Goal: Task Accomplishment & Management: Manage account settings

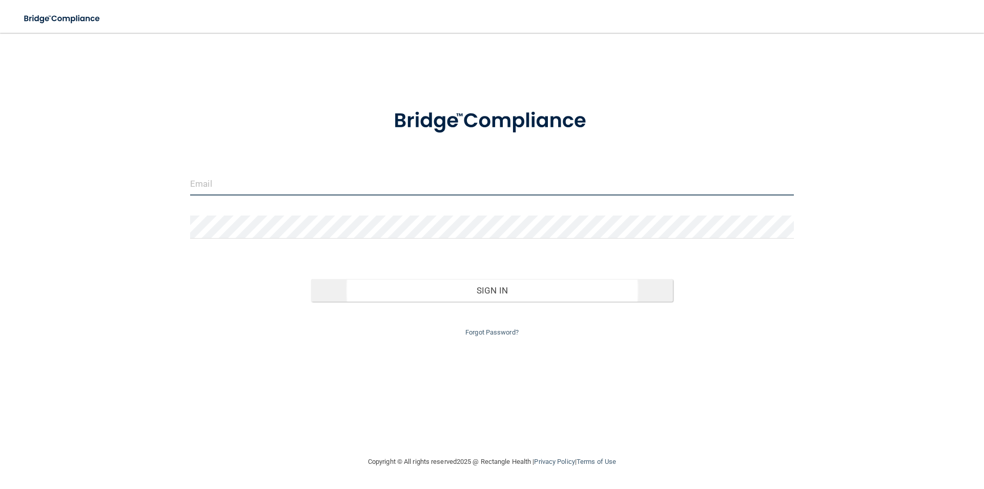
type input "[EMAIL_ADDRESS][DOMAIN_NAME]"
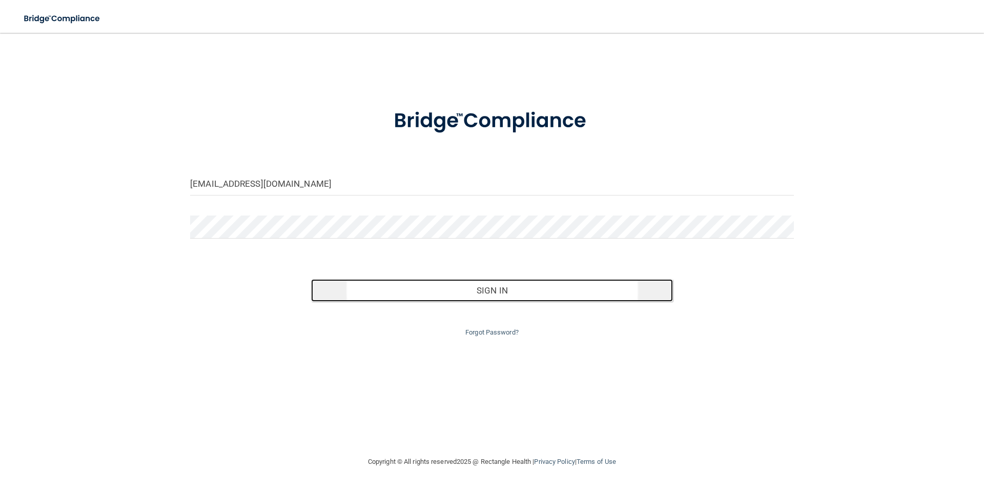
click at [443, 296] on button "Sign In" at bounding box center [492, 290] width 362 height 23
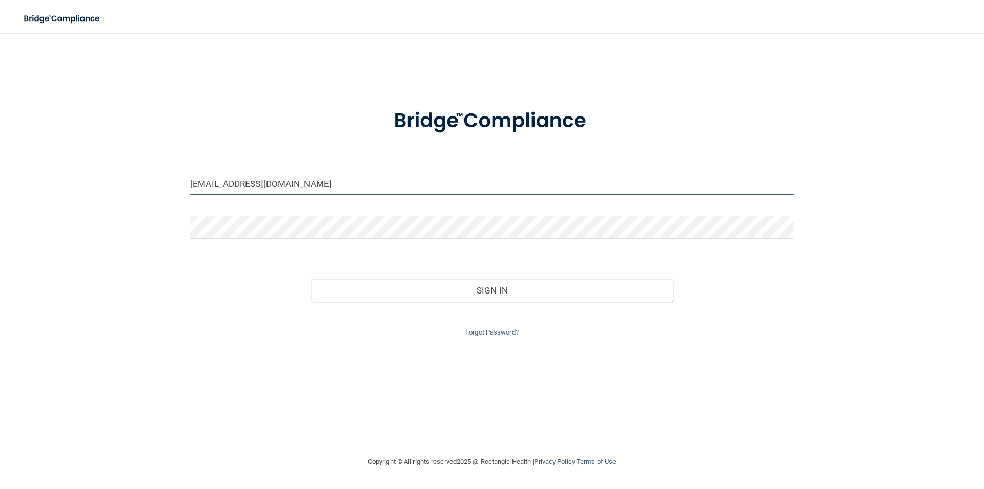
click at [268, 184] on input "[EMAIL_ADDRESS][DOMAIN_NAME]" at bounding box center [492, 183] width 604 height 23
click at [279, 181] on input "[EMAIL_ADDRESS][DOMAIN_NAME]" at bounding box center [492, 183] width 604 height 23
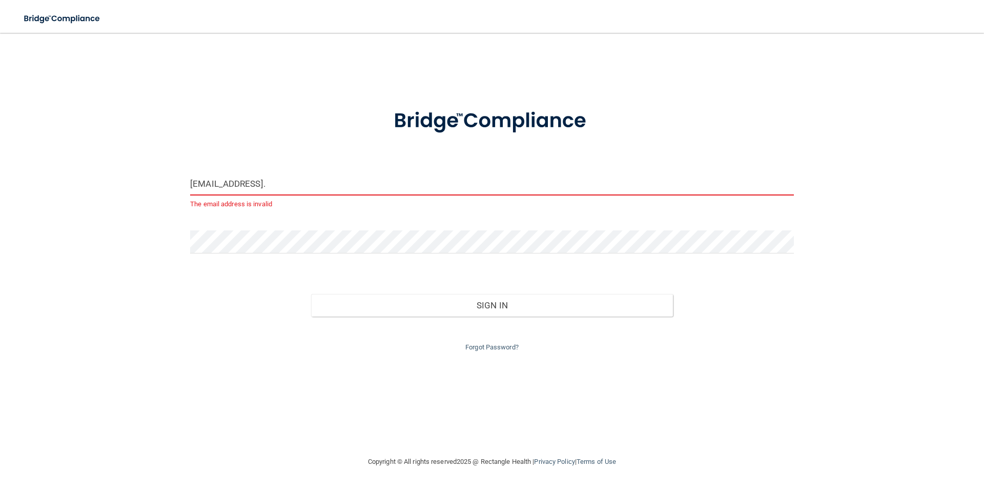
drag, startPoint x: 308, startPoint y: 185, endPoint x: 162, endPoint y: 184, distance: 145.6
click at [162, 184] on div "[EMAIL_ADDRESS]. The email address is invalid Invalid email/password. You don't…" at bounding box center [492, 244] width 943 height 402
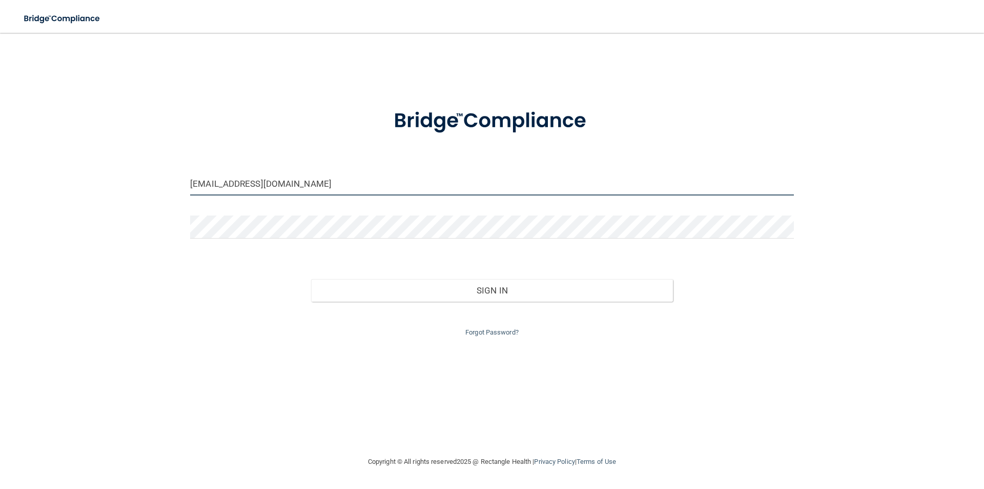
type input "[EMAIL_ADDRESS][DOMAIN_NAME]"
click at [311, 279] on button "Sign In" at bounding box center [492, 290] width 362 height 23
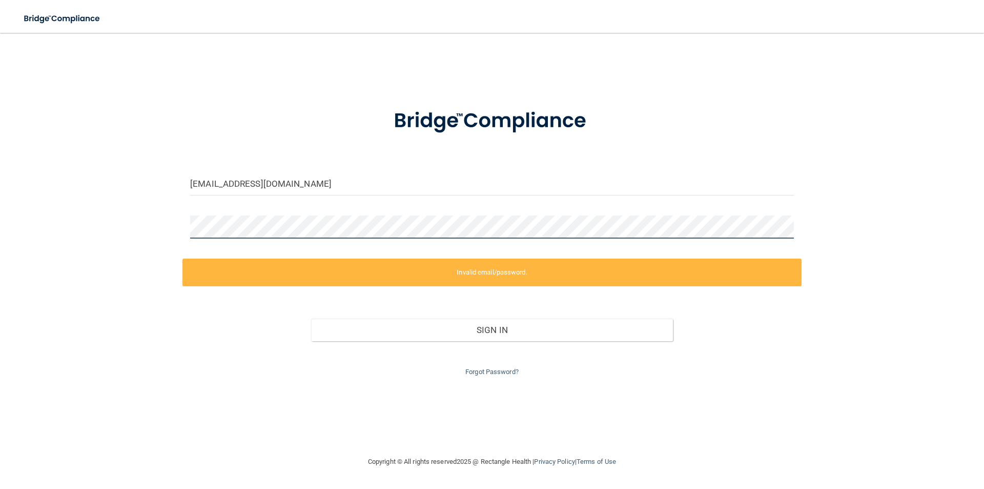
click at [160, 227] on div "[EMAIL_ADDRESS][DOMAIN_NAME] Invalid email/password. You don't have permission …" at bounding box center [492, 244] width 943 height 402
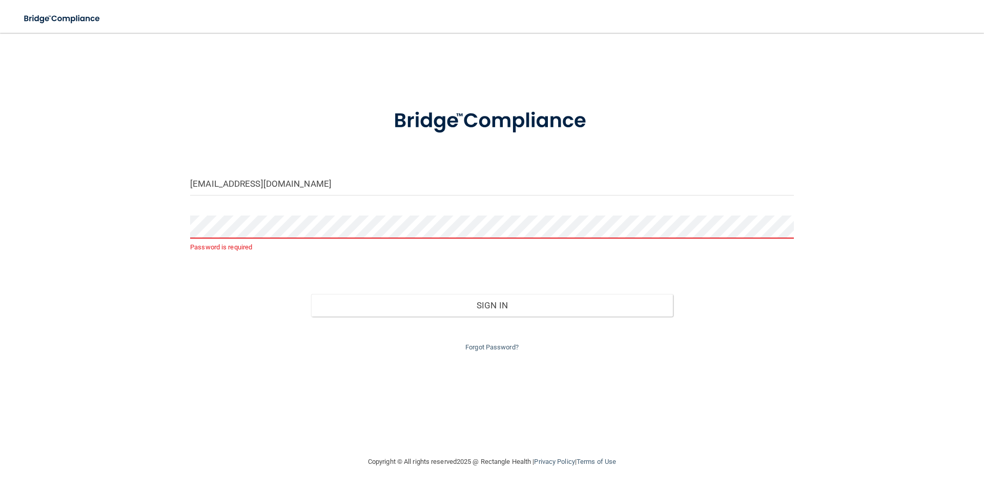
click at [141, 226] on div "[EMAIL_ADDRESS][DOMAIN_NAME] Password is required Invalid email/password. You d…" at bounding box center [492, 244] width 943 height 402
